Goal: Navigation & Orientation: Find specific page/section

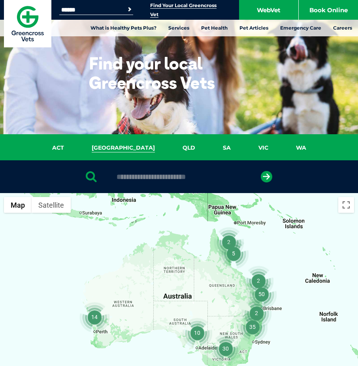
drag, startPoint x: 0, startPoint y: 0, endPoint x: 127, endPoint y: 146, distance: 193.3
click at [127, 146] on link "[GEOGRAPHIC_DATA]" at bounding box center [123, 147] width 91 height 9
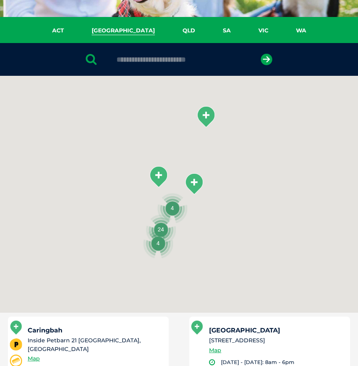
scroll to position [181, 0]
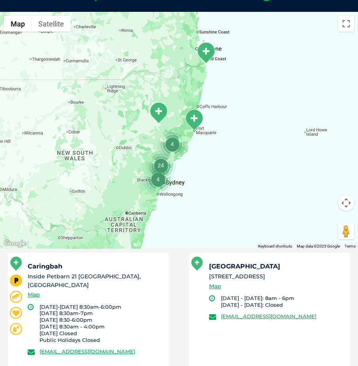
click at [207, 56] on img "Tweed Heads" at bounding box center [206, 53] width 20 height 22
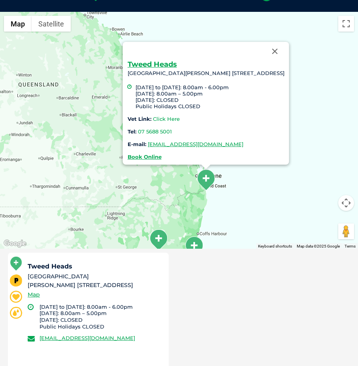
click at [153, 119] on link "Click Here" at bounding box center [166, 119] width 27 height 6
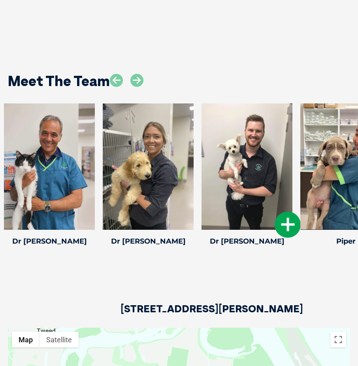
scroll to position [1026, 0]
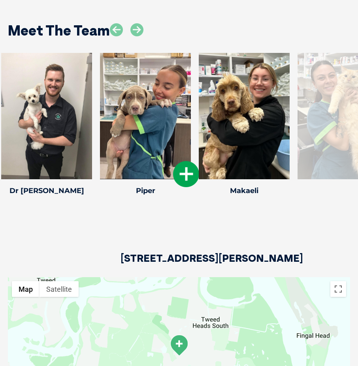
drag, startPoint x: 328, startPoint y: 134, endPoint x: 127, endPoint y: 124, distance: 200.3
click at [127, 124] on div at bounding box center [145, 116] width 91 height 126
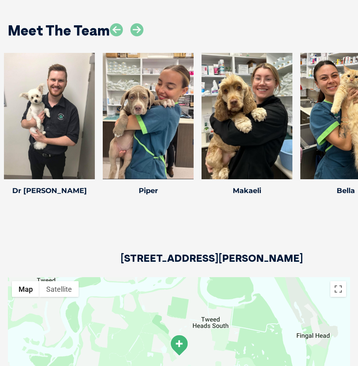
drag, startPoint x: 287, startPoint y: 117, endPoint x: -9, endPoint y: 97, distance: 296.6
click at [0, 97] on html "Greencross Vets Search for: Search Find Your Local Greencross Vet WebVet Book O…" at bounding box center [179, 40] width 358 height 2132
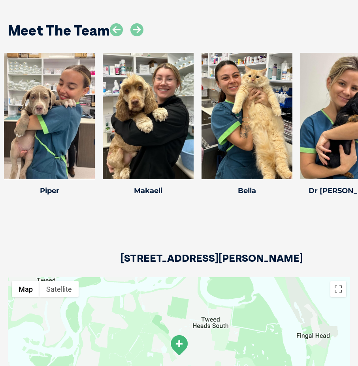
drag, startPoint x: 240, startPoint y: 98, endPoint x: -9, endPoint y: 73, distance: 249.5
click at [0, 73] on html "Greencross Vets Search for: Search Find Your Local Greencross Vet WebVet Book O…" at bounding box center [179, 40] width 358 height 2132
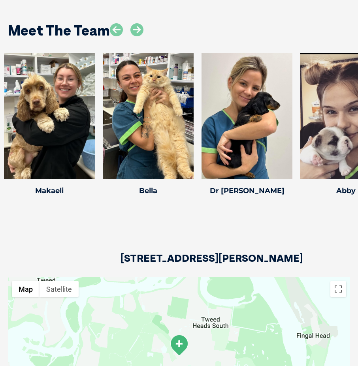
drag, startPoint x: 135, startPoint y: 69, endPoint x: -9, endPoint y: 57, distance: 144.1
click at [0, 57] on html "Greencross Vets Search for: Search Find Your Local Greencross Vet WebVet Book O…" at bounding box center [179, 40] width 358 height 2132
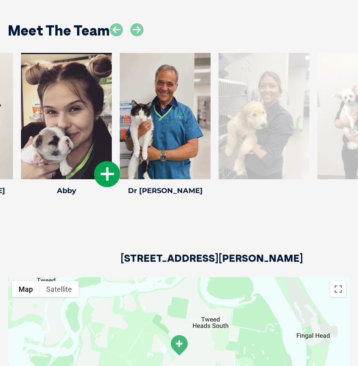
drag, startPoint x: 339, startPoint y: 86, endPoint x: 60, endPoint y: 53, distance: 281.0
click at [60, 53] on div at bounding box center [66, 116] width 91 height 126
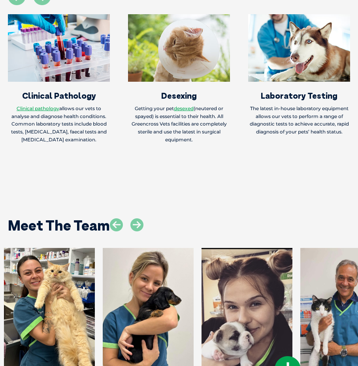
scroll to position [987, 0]
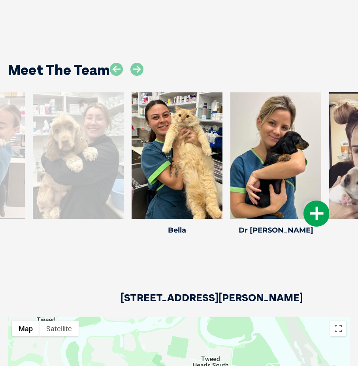
drag, startPoint x: 130, startPoint y: 167, endPoint x: 257, endPoint y: 167, distance: 127.5
click at [257, 167] on div at bounding box center [275, 155] width 91 height 126
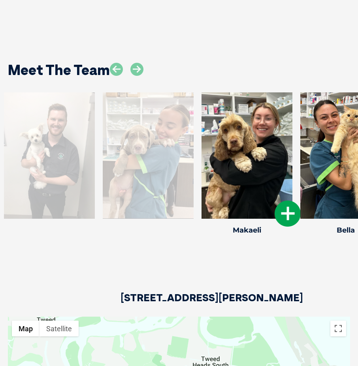
drag, startPoint x: 280, startPoint y: 140, endPoint x: 293, endPoint y: 140, distance: 13.0
click at [293, 140] on div "Makaeli Makaeli Head Nurse Makaeli has always had a passion for animals since a…" at bounding box center [246, 164] width 99 height 145
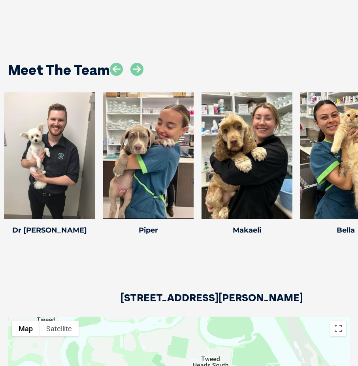
drag, startPoint x: 54, startPoint y: 152, endPoint x: 424, endPoint y: 130, distance: 370.4
click at [357, 130] on html "Greencross Vets Search for: Search Find Your Local Greencross Vet WebVet Book O…" at bounding box center [179, 79] width 358 height 2132
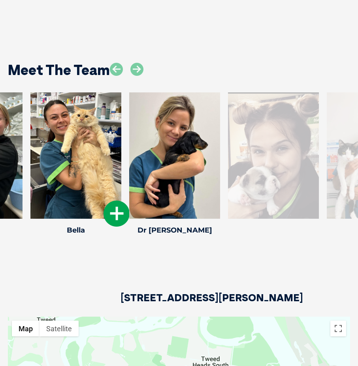
drag, startPoint x: 316, startPoint y: 138, endPoint x: 47, endPoint y: 131, distance: 269.6
click at [47, 131] on div at bounding box center [75, 155] width 91 height 126
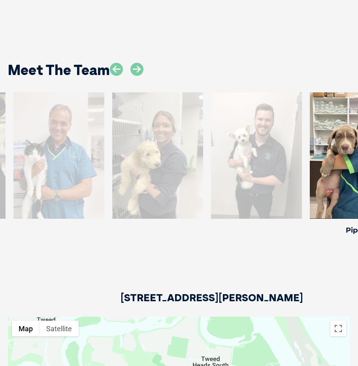
drag, startPoint x: 173, startPoint y: 147, endPoint x: 354, endPoint y: 147, distance: 180.7
click at [354, 147] on div at bounding box center [354, 155] width 91 height 126
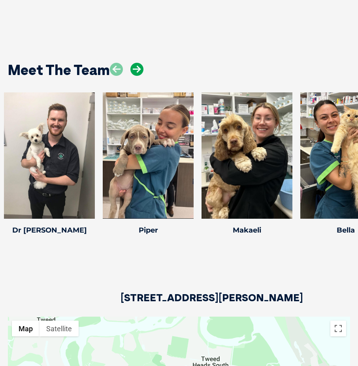
click at [133, 68] on icon at bounding box center [136, 69] width 13 height 13
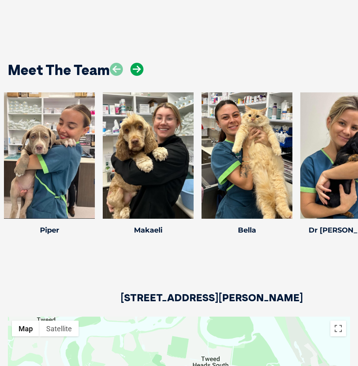
click at [133, 68] on icon at bounding box center [136, 69] width 13 height 13
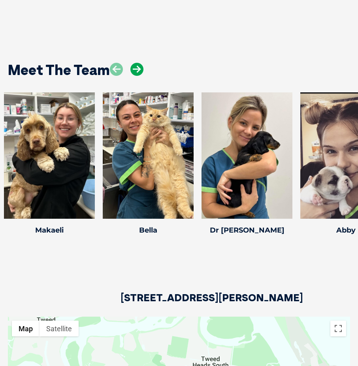
click at [133, 68] on icon at bounding box center [136, 69] width 13 height 13
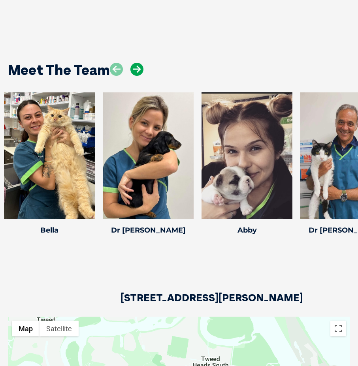
click at [133, 68] on icon at bounding box center [136, 69] width 13 height 13
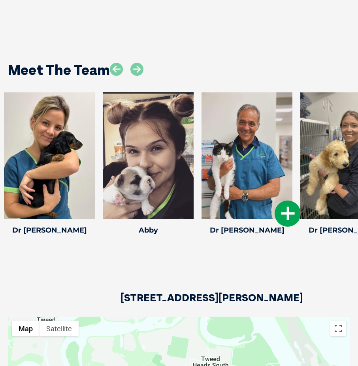
click at [260, 130] on div at bounding box center [246, 155] width 91 height 126
click at [288, 212] on icon at bounding box center [287, 213] width 26 height 26
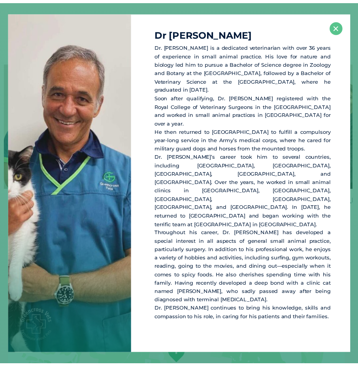
scroll to position [1018, 0]
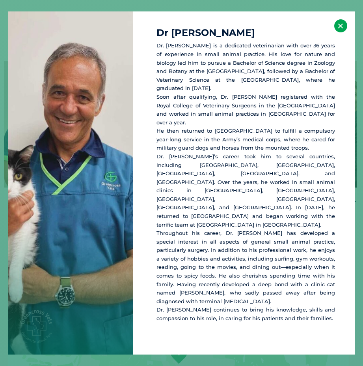
click at [338, 32] on button "×" at bounding box center [341, 25] width 13 height 13
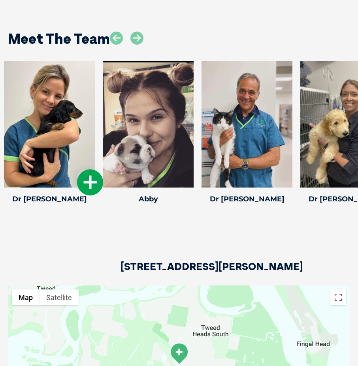
click at [71, 97] on div at bounding box center [49, 124] width 91 height 126
click at [88, 181] on icon at bounding box center [90, 182] width 26 height 26
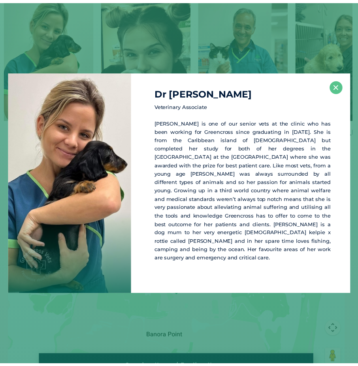
scroll to position [1086, 0]
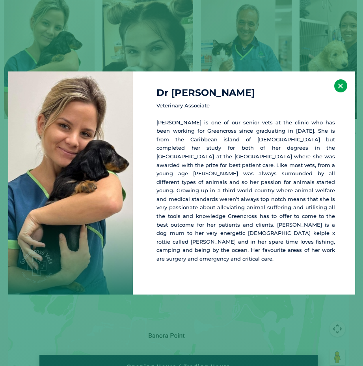
click at [339, 92] on button "×" at bounding box center [341, 85] width 13 height 13
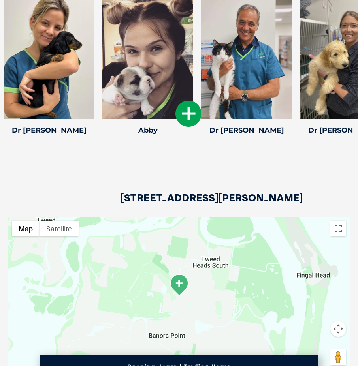
drag, startPoint x: 341, startPoint y: 92, endPoint x: 122, endPoint y: 93, distance: 219.0
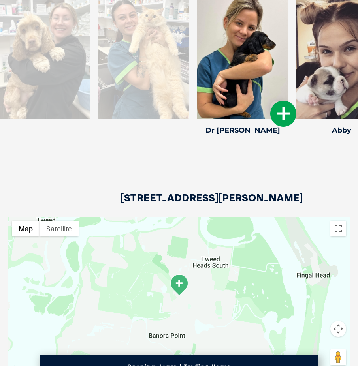
drag, startPoint x: 97, startPoint y: 37, endPoint x: 290, endPoint y: 50, distance: 193.4
click at [290, 50] on div "Dr Ana L Dr Ana L Veterinary Associate" at bounding box center [242, 65] width 99 height 145
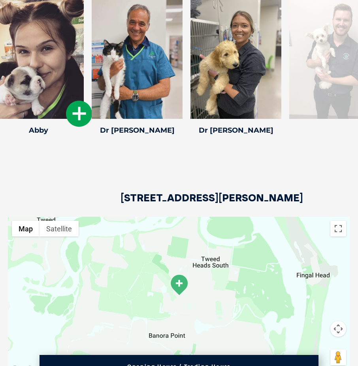
drag, startPoint x: 222, startPoint y: 44, endPoint x: 4, endPoint y: 44, distance: 218.2
click at [4, 44] on div at bounding box center [38, 56] width 91 height 126
